Goal: Information Seeking & Learning: Learn about a topic

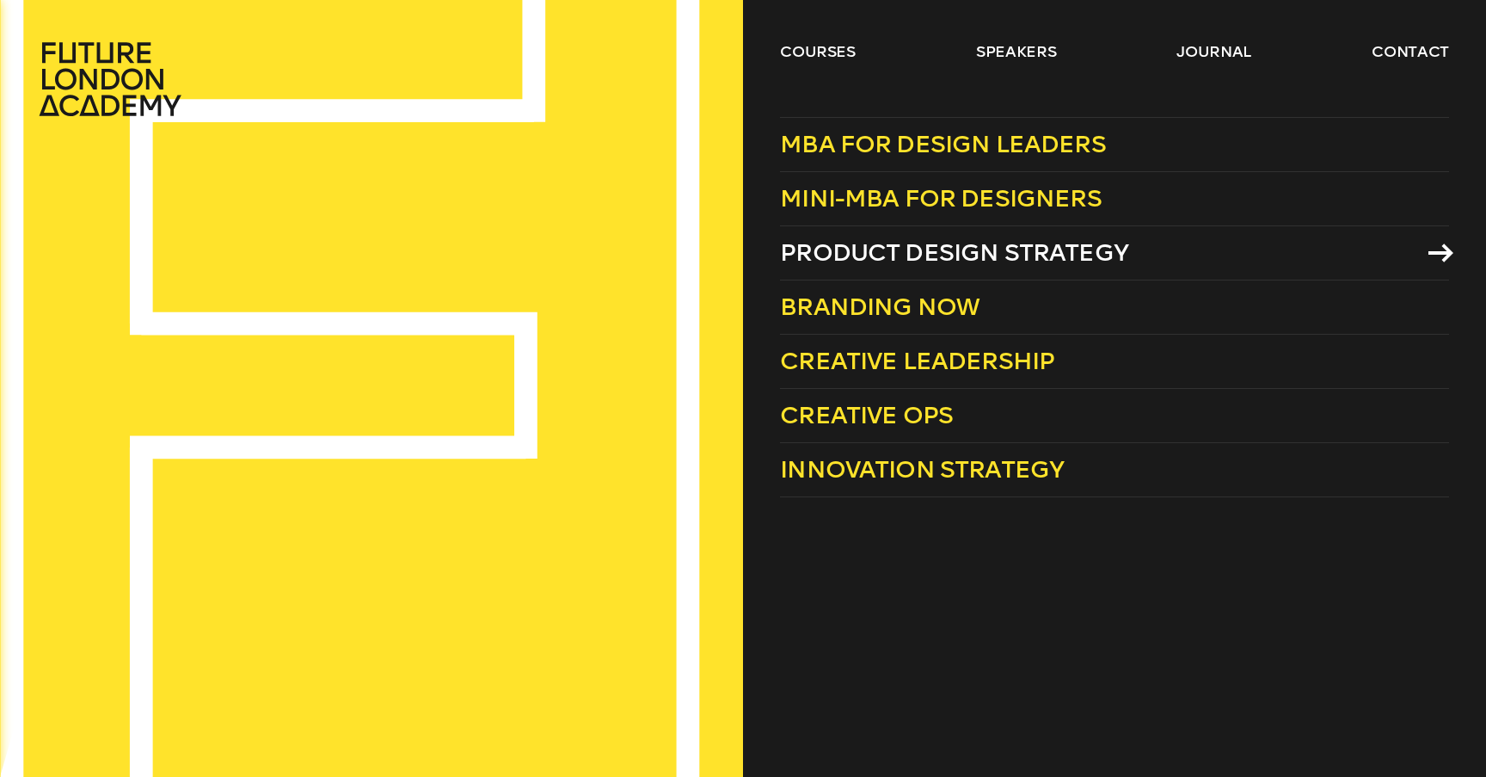
click at [885, 255] on span "Product Design Strategy" at bounding box center [954, 252] width 348 height 28
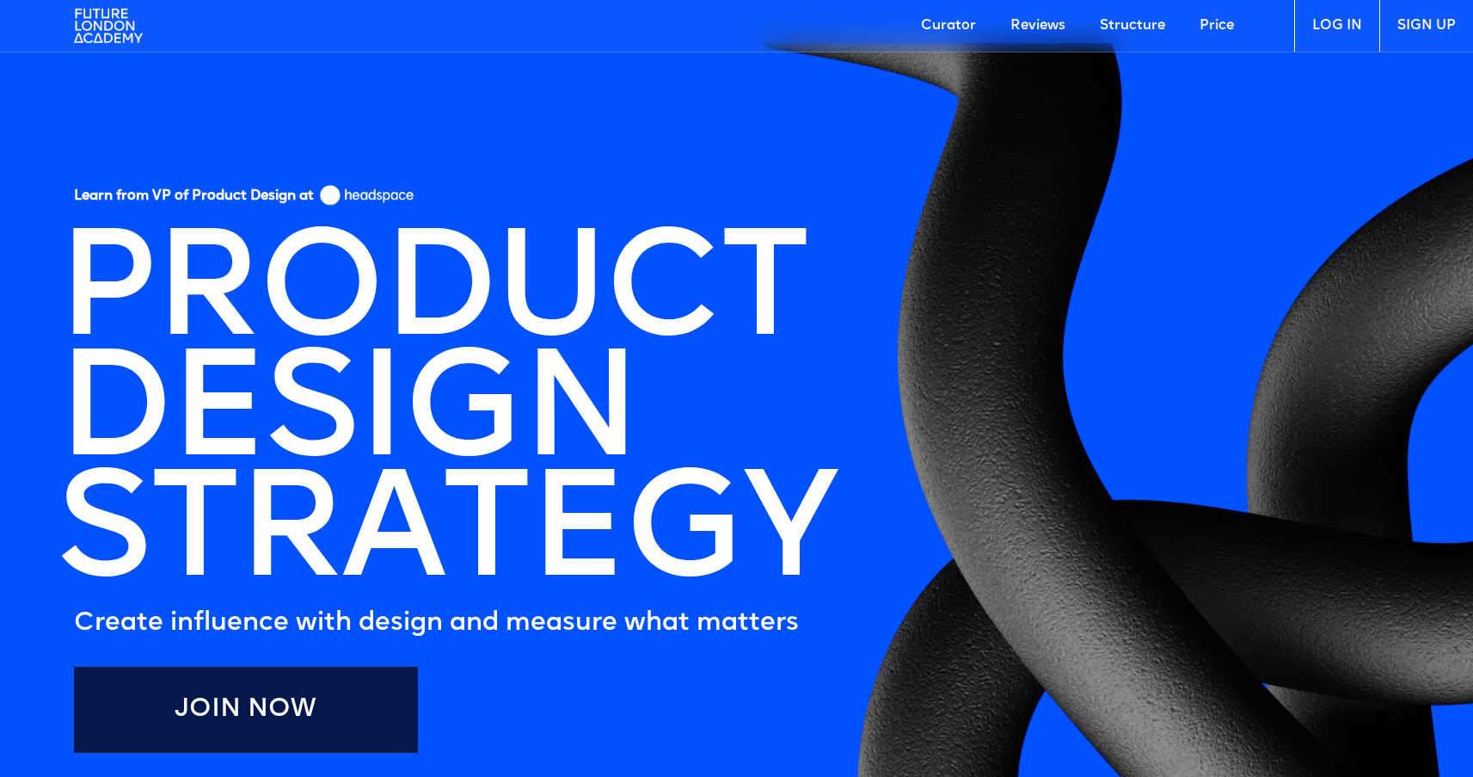
click at [1223, 25] on link "Price" at bounding box center [1217, 26] width 69 height 52
click at [103, 32] on img at bounding box center [108, 26] width 69 height 52
